Goal: Task Accomplishment & Management: Use online tool/utility

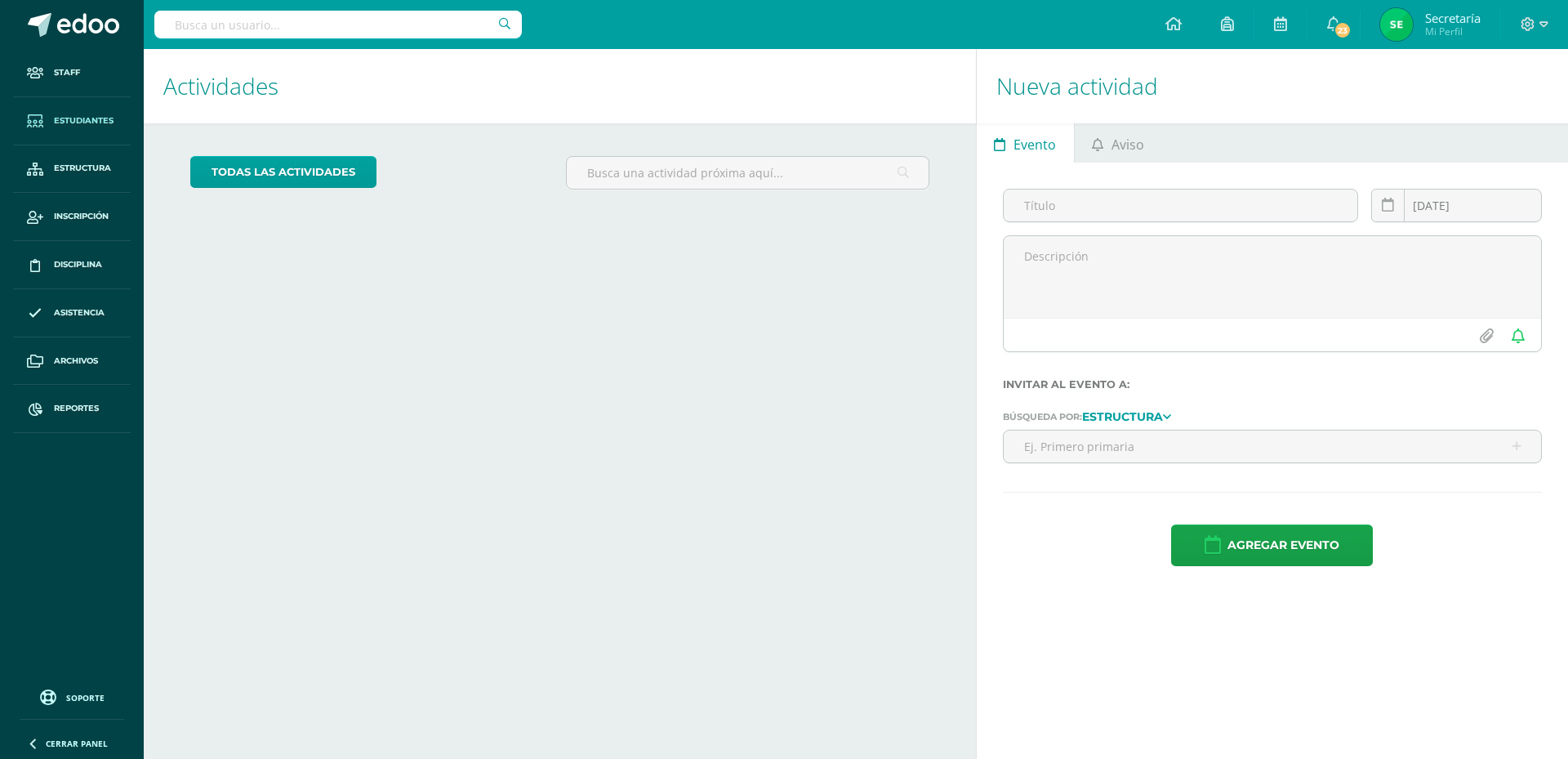
click at [100, 117] on span "Estudiantes" at bounding box center [83, 120] width 59 height 13
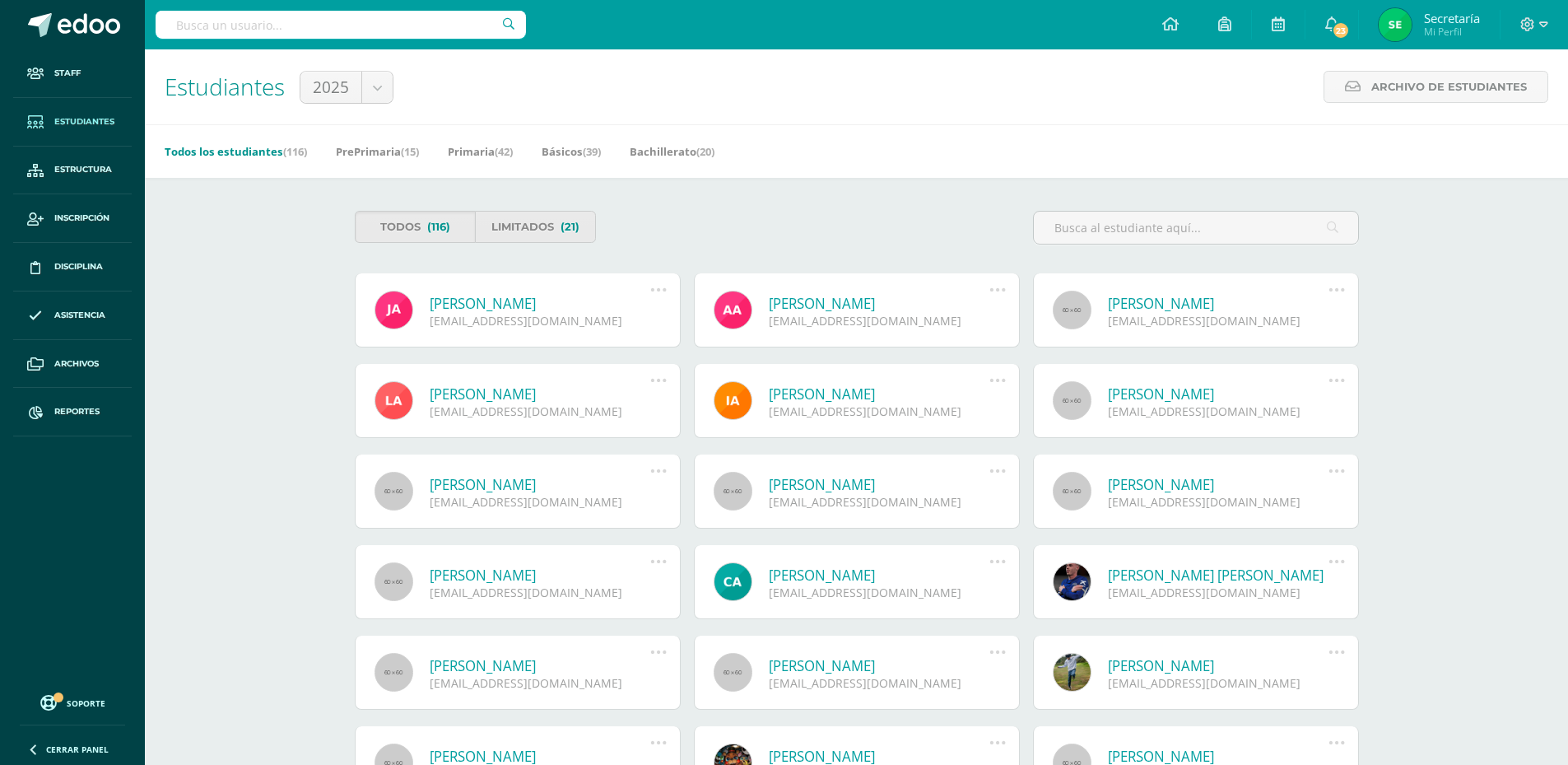
click at [654, 198] on div "Todos (116) Limitados (21) Juan Fernando Agustín Veras juanagustin16@colegiosel…" at bounding box center [857, 646] width 1070 height 937
click at [474, 166] on div "Todos los estudiantes (116) PrePrimaria (15) Primaria (42) Básicos (39) Bachill…" at bounding box center [876, 151] width 1463 height 54
click at [483, 151] on link "Primaria (42)" at bounding box center [480, 151] width 65 height 26
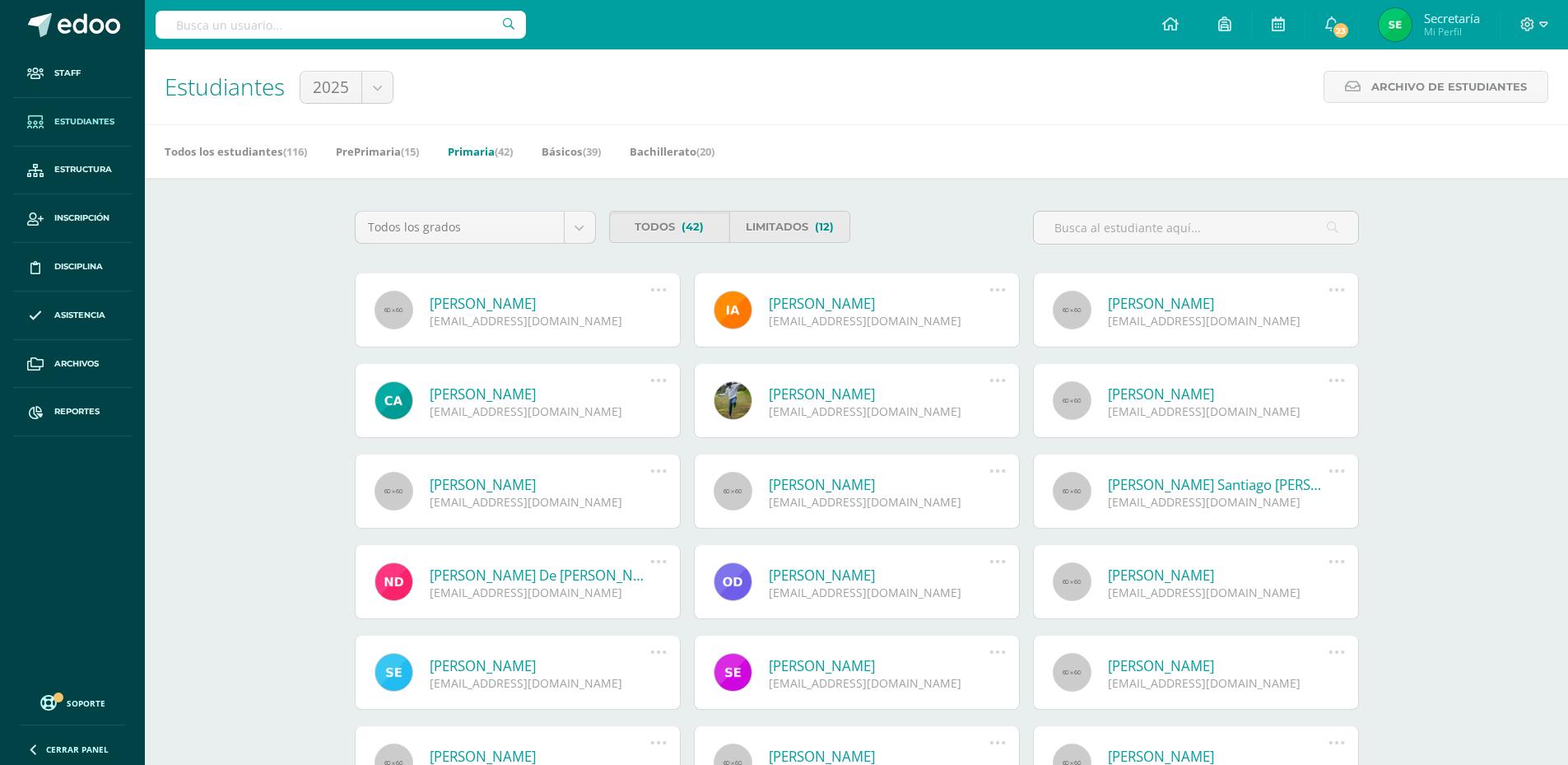
click at [215, 717] on div "Estudiantes 2025 2026 2025 Archivo de Estudiantes Archivo de Estudiantes Acá po…" at bounding box center [856, 582] width 1423 height 1065
click at [83, 404] on link "Reportes" at bounding box center [72, 412] width 119 height 48
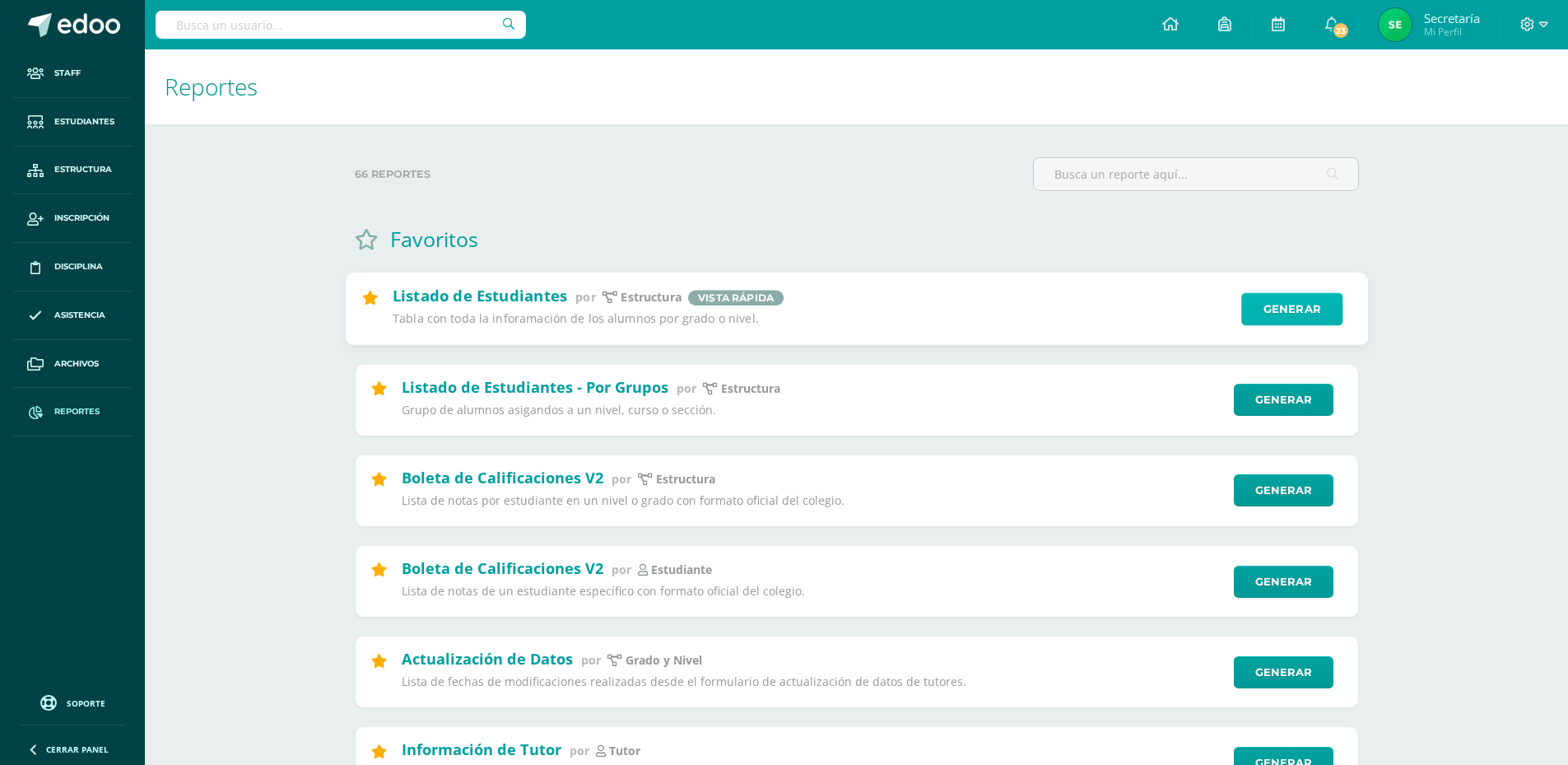
click at [1300, 311] on link "Generar" at bounding box center [1292, 310] width 101 height 33
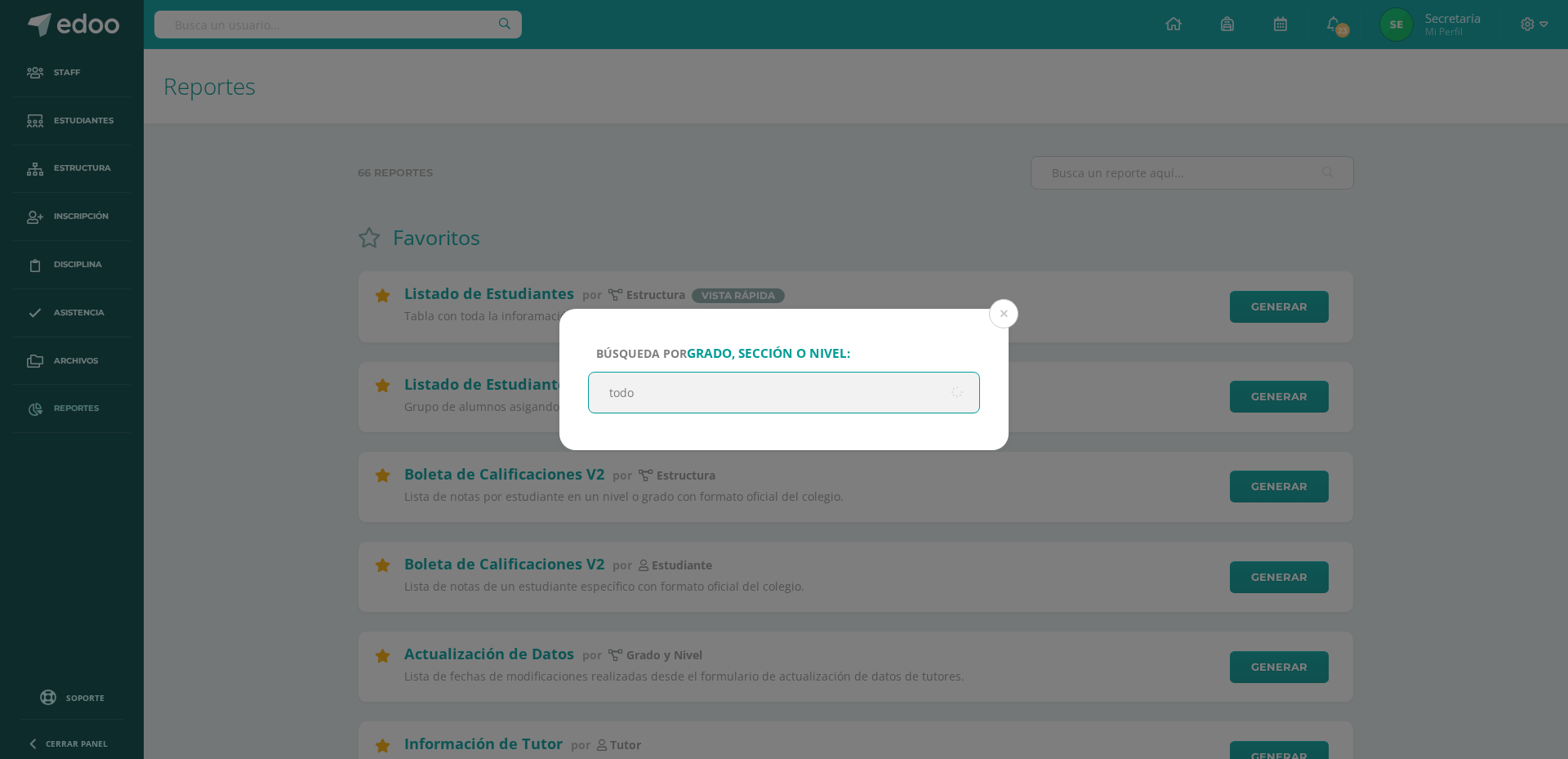
type input "todos"
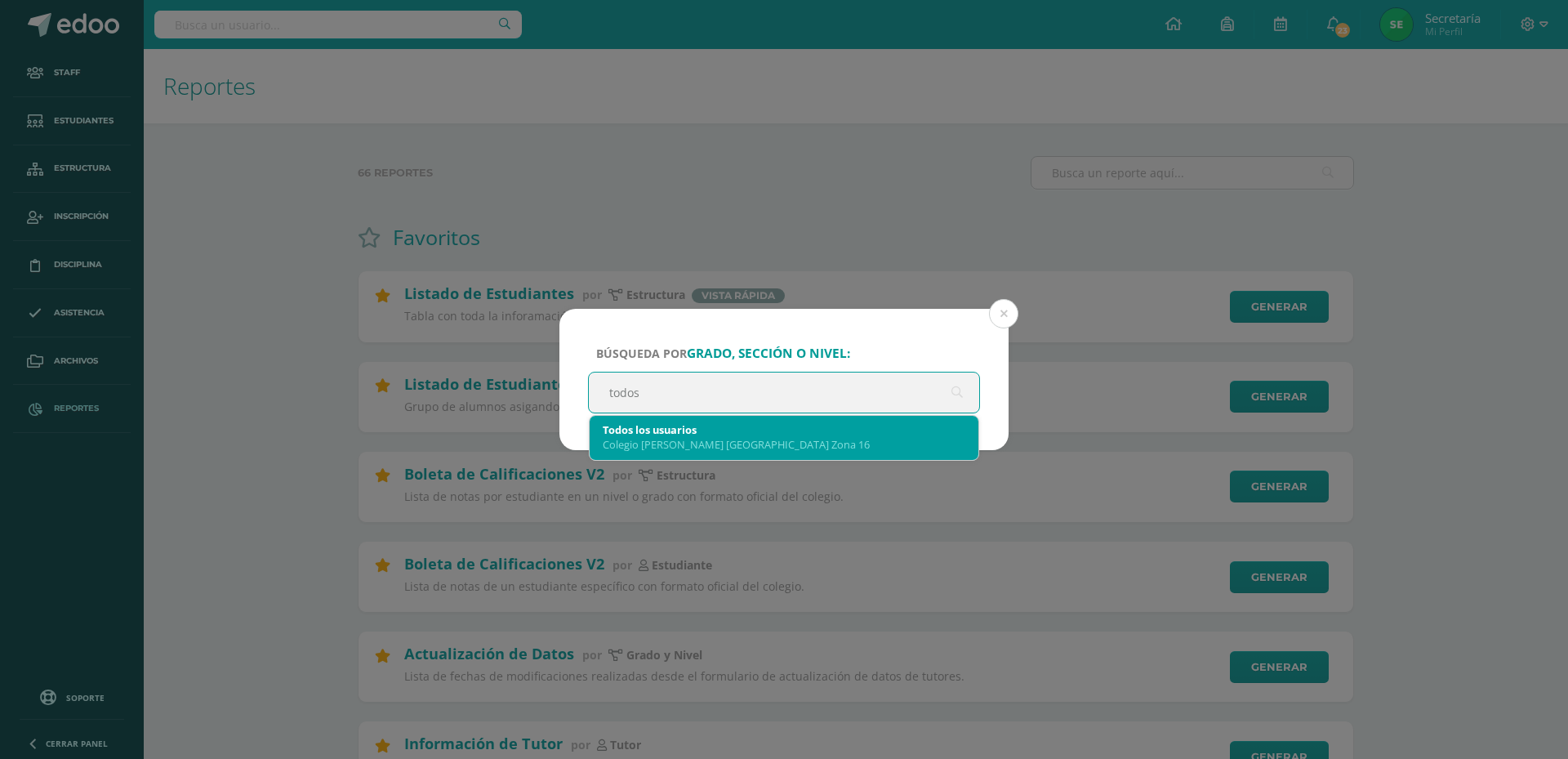
click at [811, 434] on div "Todos los usuarios" at bounding box center [784, 429] width 362 height 15
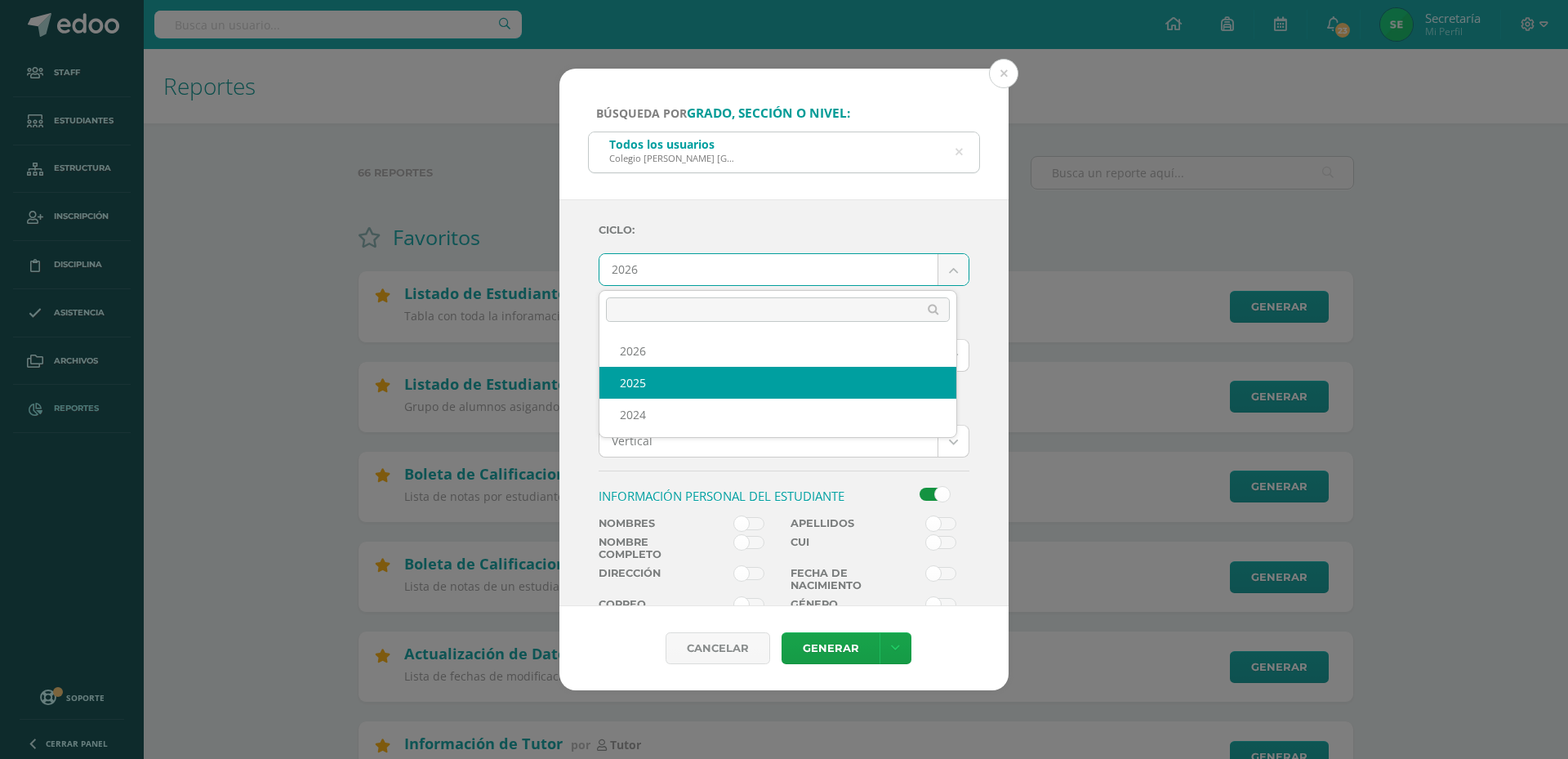
select select "3"
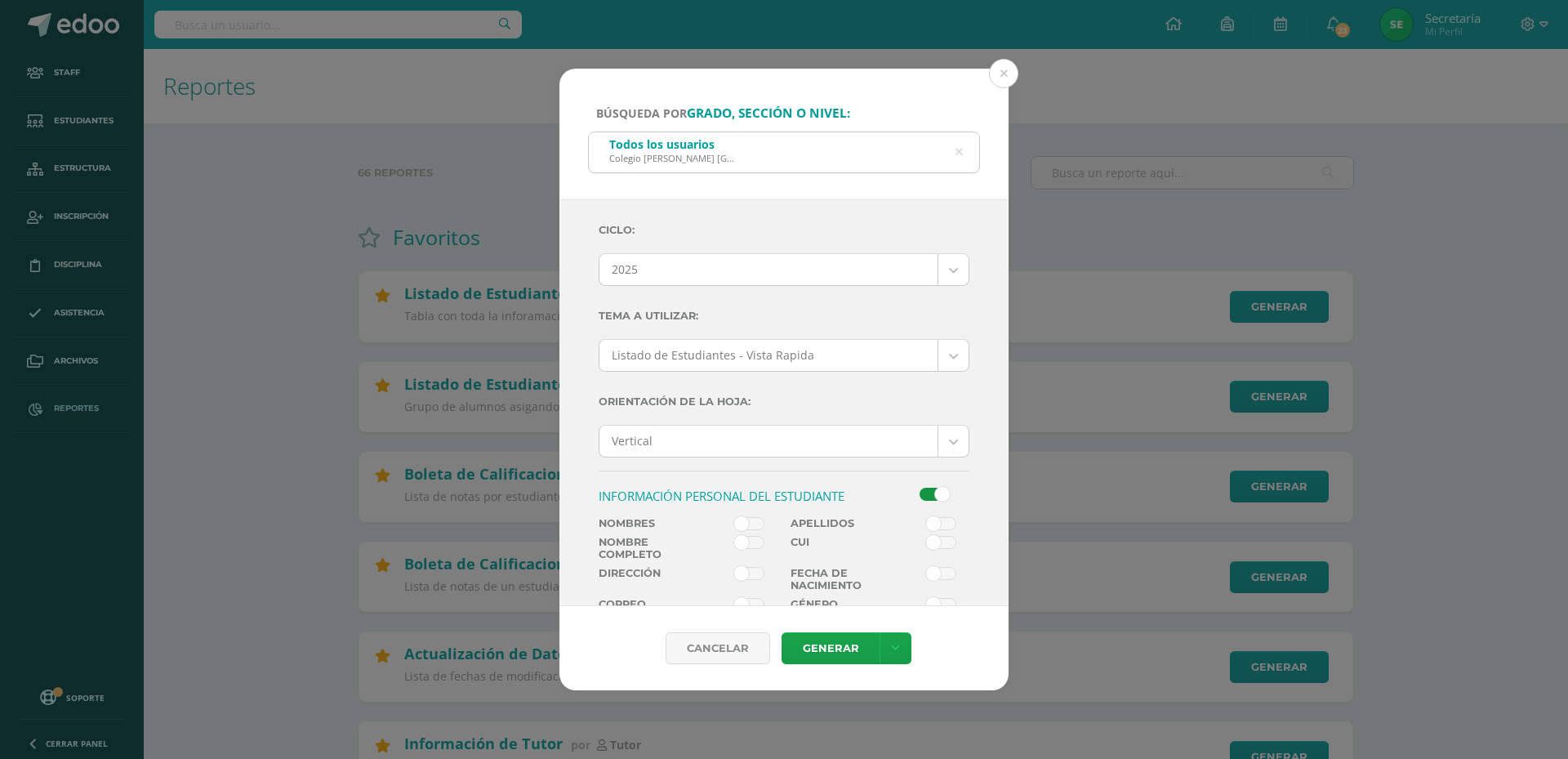
click at [747, 543] on span at bounding box center [748, 542] width 30 height 13
click at [0, 0] on input "checkbox" at bounding box center [0, 0] width 0 height 0
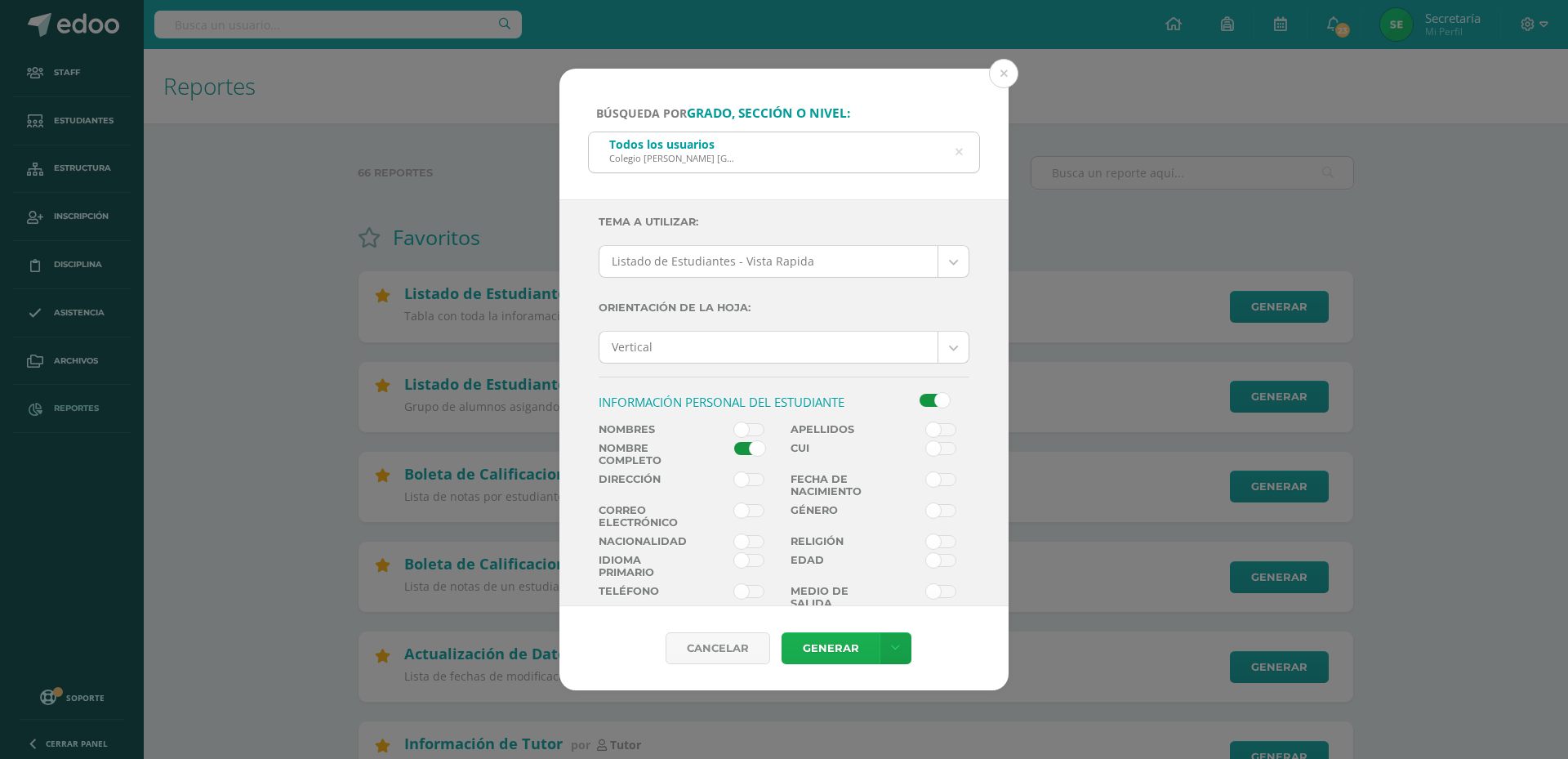
scroll to position [82, 0]
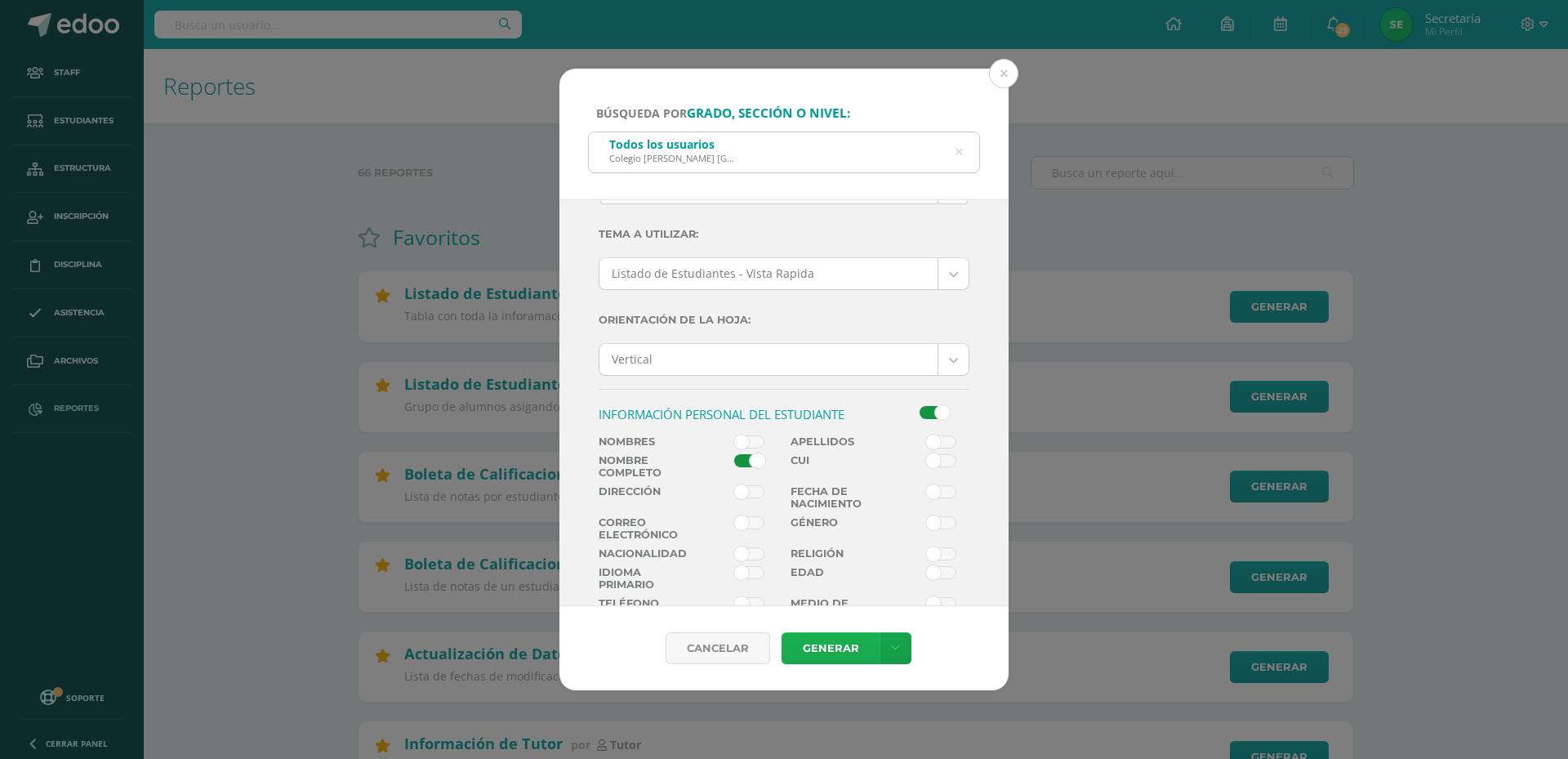
click at [831, 651] on link "Generar" at bounding box center [830, 647] width 98 height 32
